Goal: Information Seeking & Learning: Check status

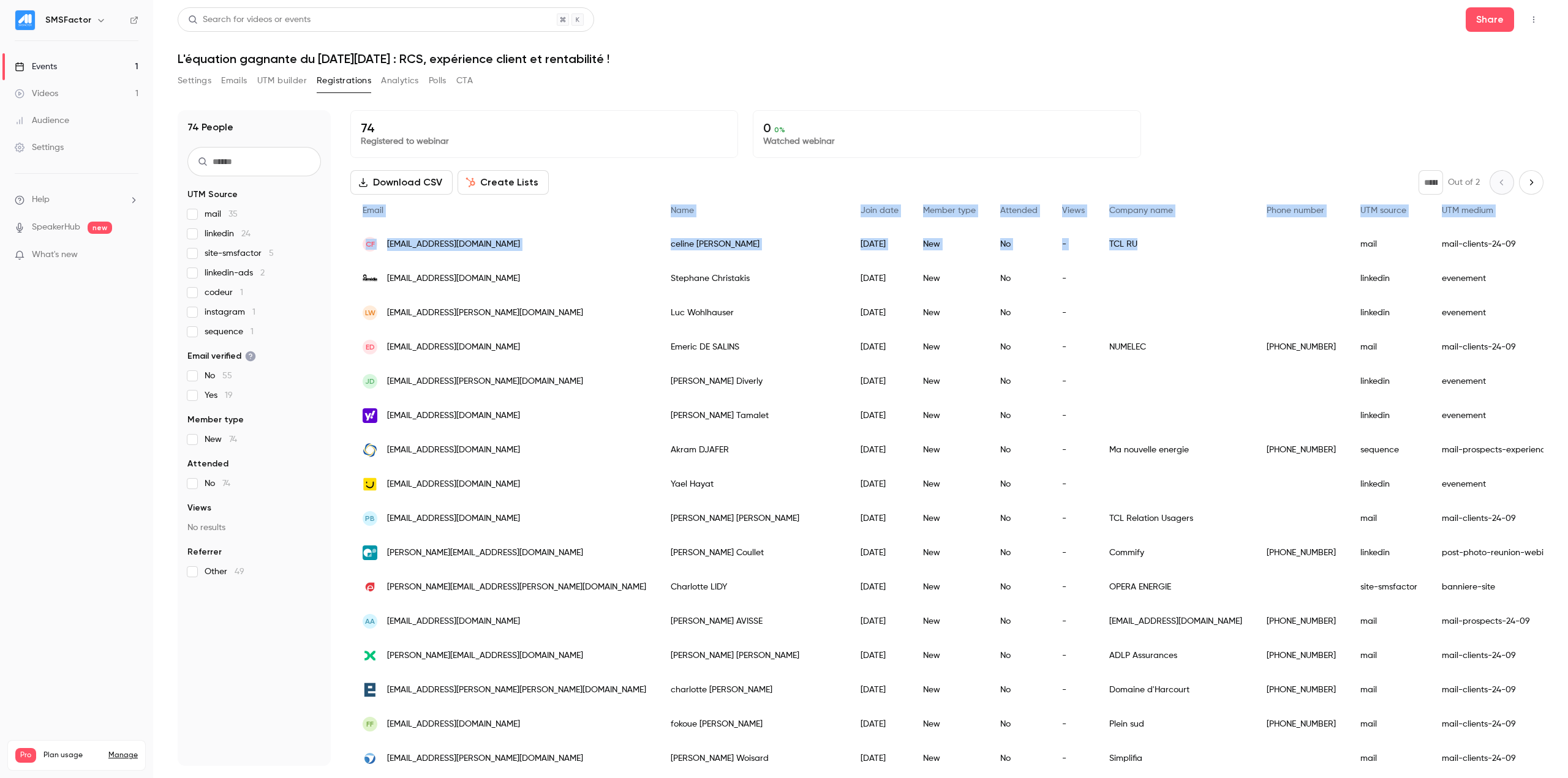
drag, startPoint x: 343, startPoint y: 273, endPoint x: 1066, endPoint y: 232, distance: 724.2
click at [940, 234] on div "74 People UTM Source mail 35 linkedin 24 site-smsfactor 5 linkedin-ads 2 codeur…" at bounding box center [860, 438] width 1366 height 656
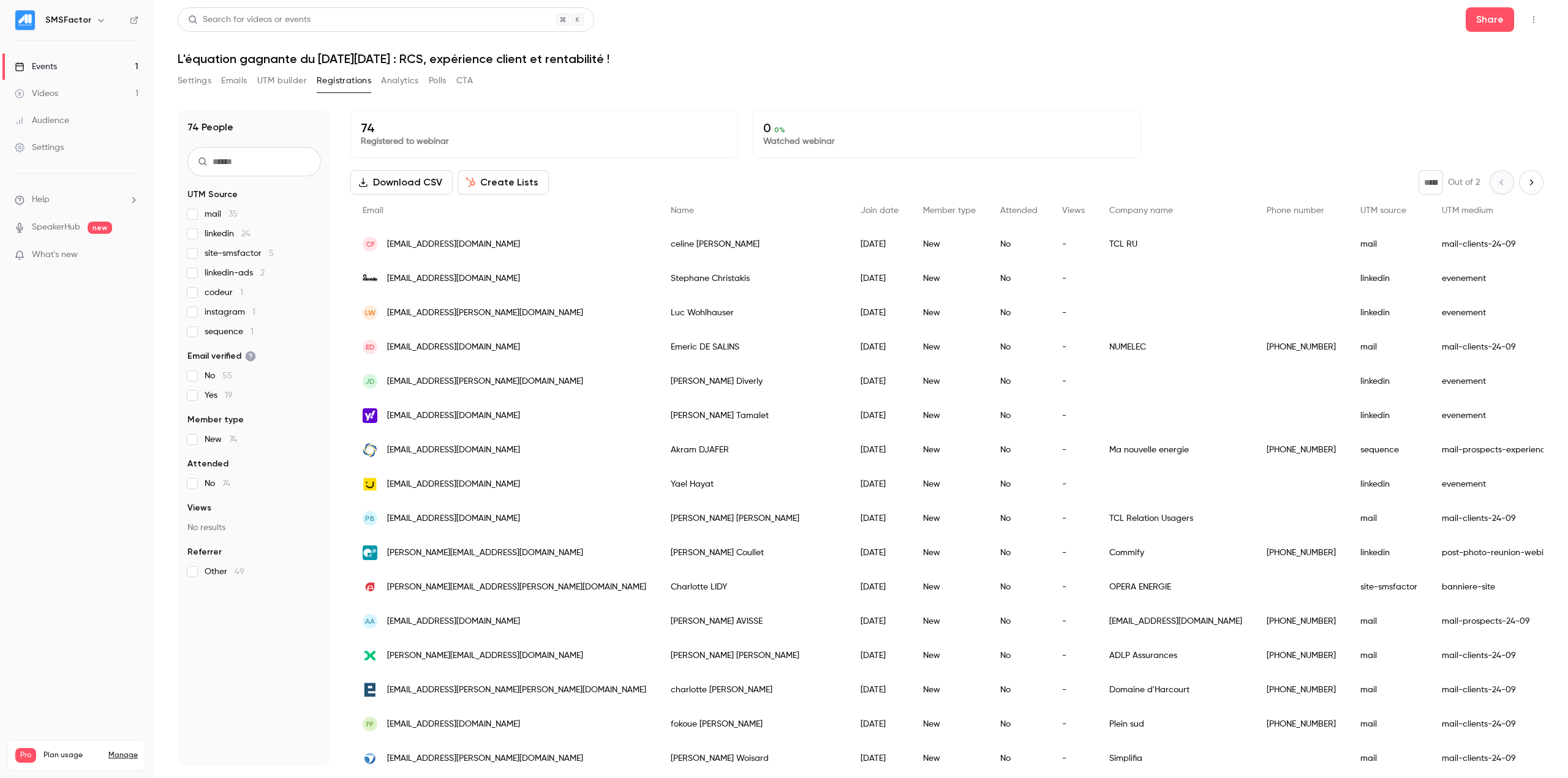
click at [940, 107] on div "74 People UTM Source mail 35 linkedin 24 site-smsfactor 5 linkedin-ads 2 codeur…" at bounding box center [860, 431] width 1366 height 671
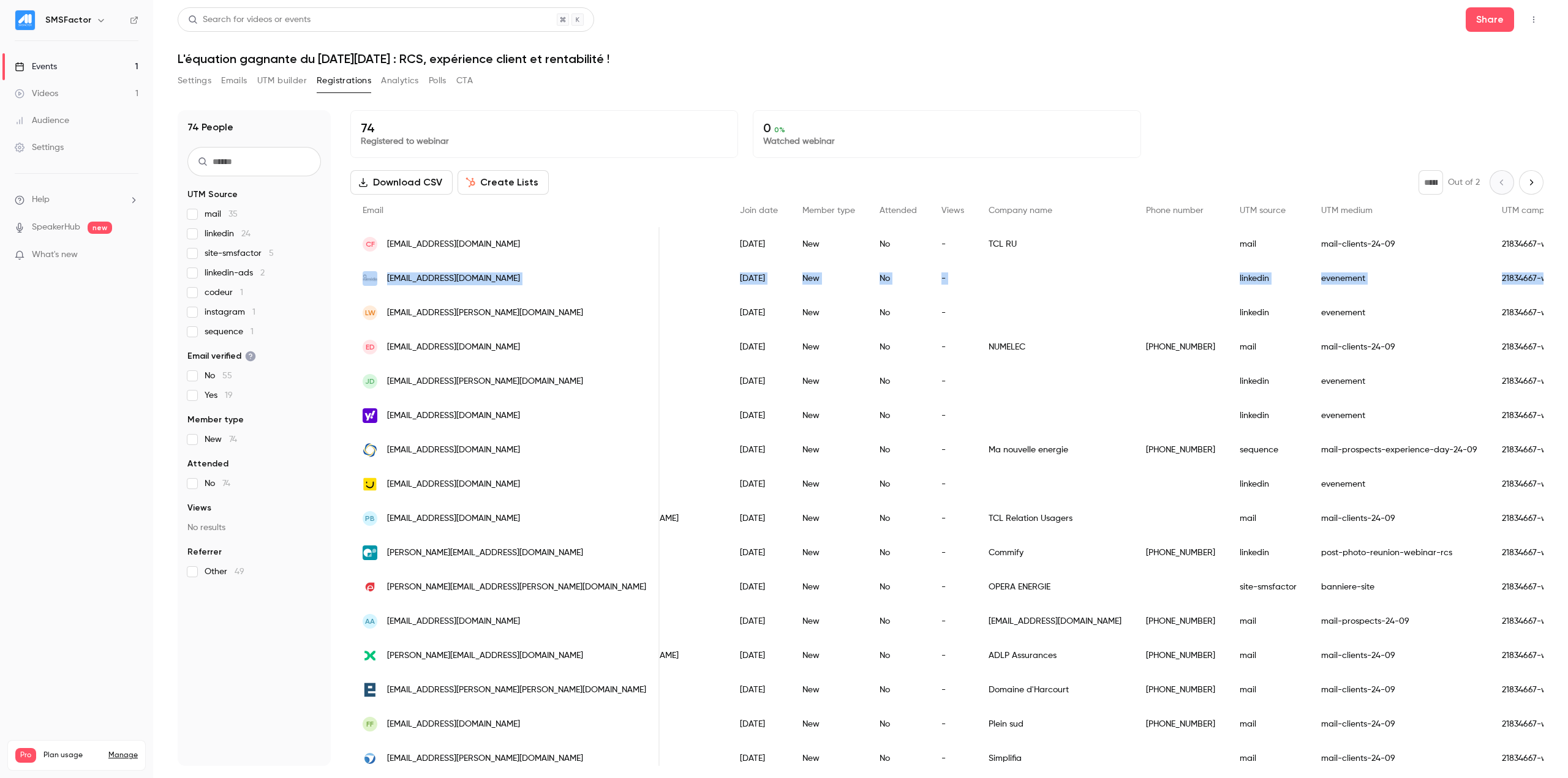
scroll to position [0, 259]
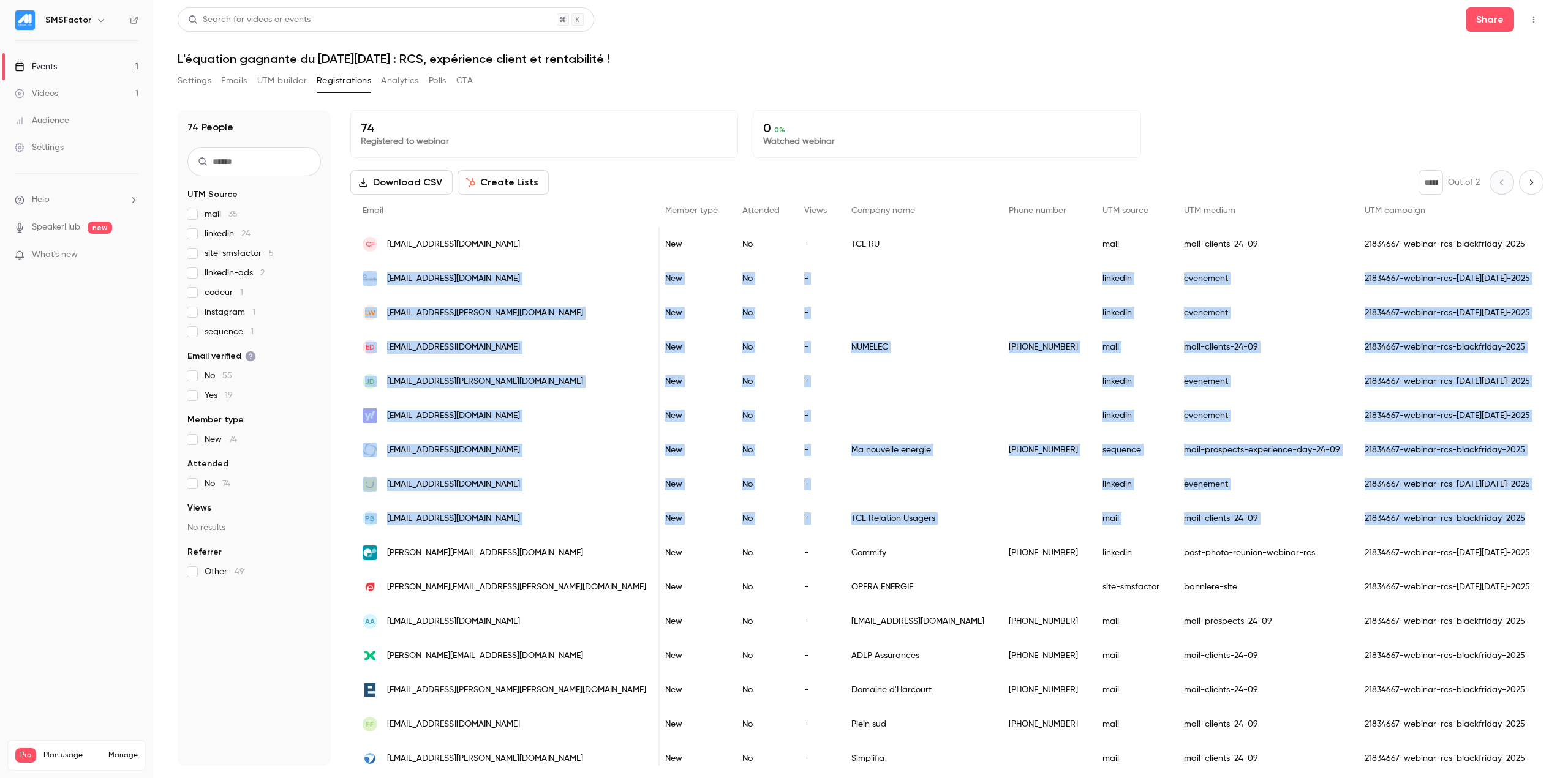
drag, startPoint x: 378, startPoint y: 280, endPoint x: 1404, endPoint y: 502, distance: 1049.7
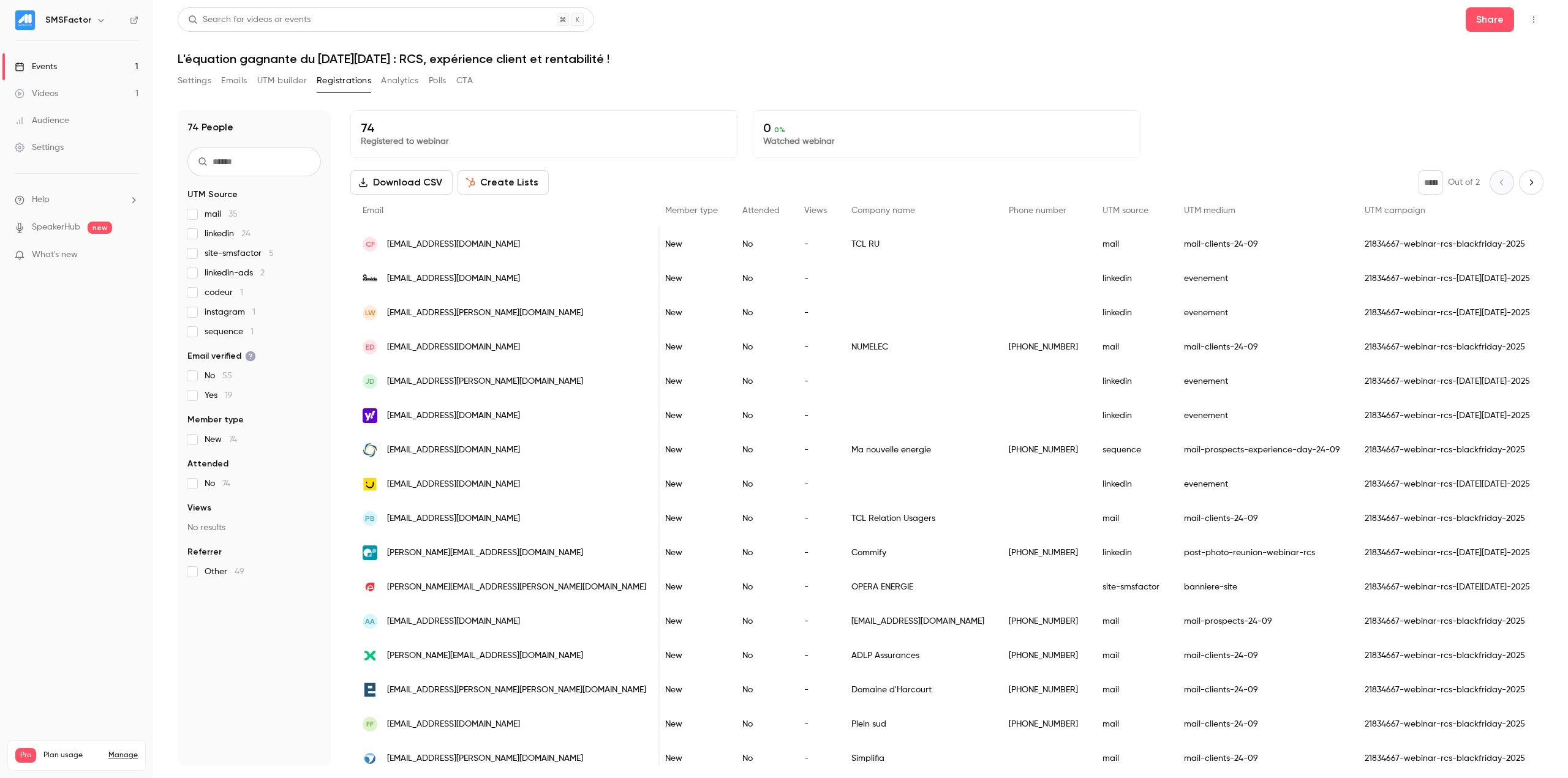
click at [940, 128] on div "74 Registered to webinar 0 0 % Watched webinar" at bounding box center [947, 134] width 1193 height 47
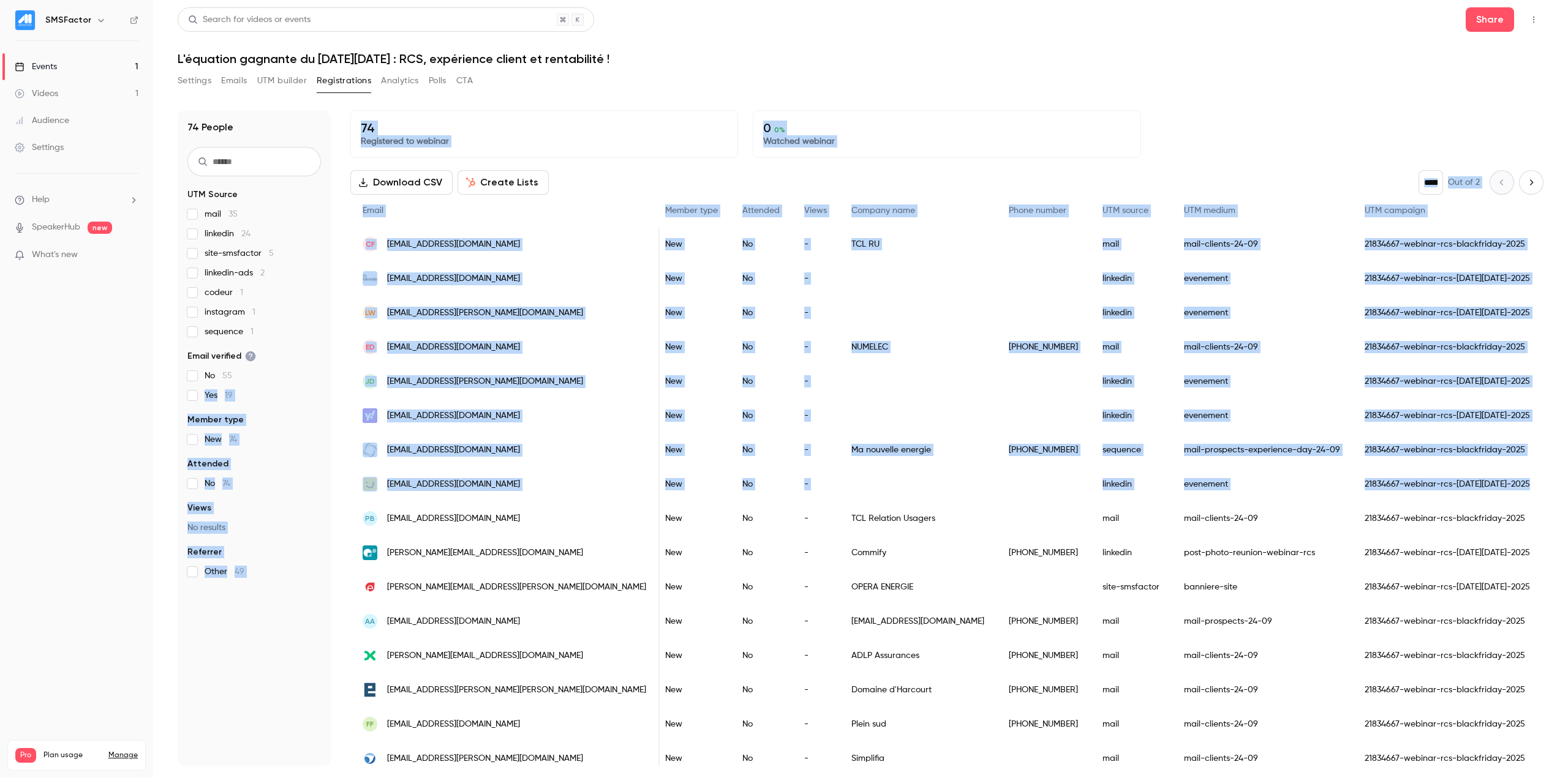
scroll to position [0, 0]
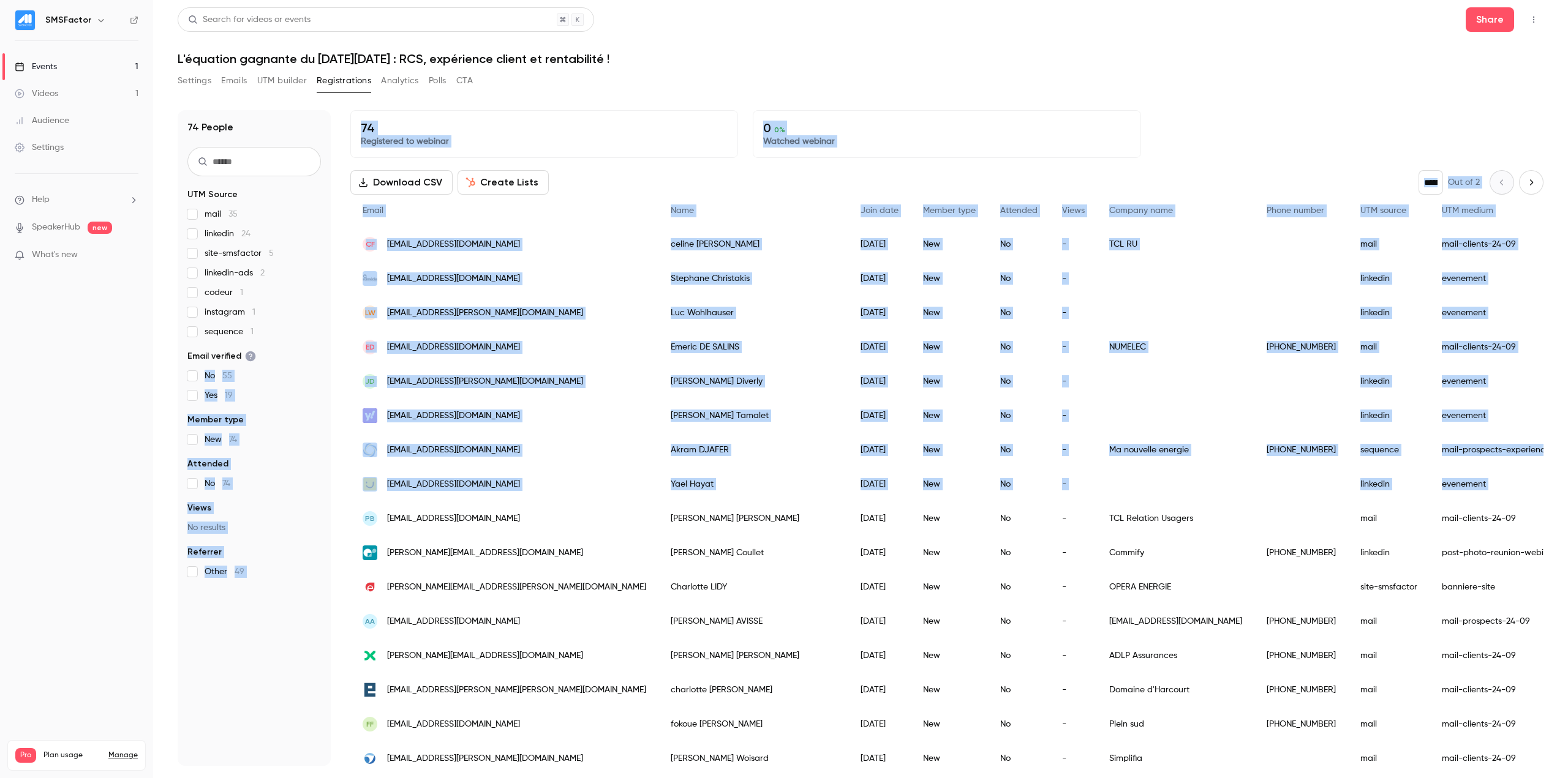
drag, startPoint x: 1315, startPoint y: 485, endPoint x: 158, endPoint y: 376, distance: 1162.1
click at [158, 376] on main "Search for videos or events Share L'équation gagnante du [DATE][DATE] : RCS, ex…" at bounding box center [860, 389] width 1414 height 778
click at [940, 112] on div "74 Registered to webinar 0 0 % Watched webinar" at bounding box center [947, 134] width 1193 height 47
